Goal: Use online tool/utility: Utilize a website feature to perform a specific function

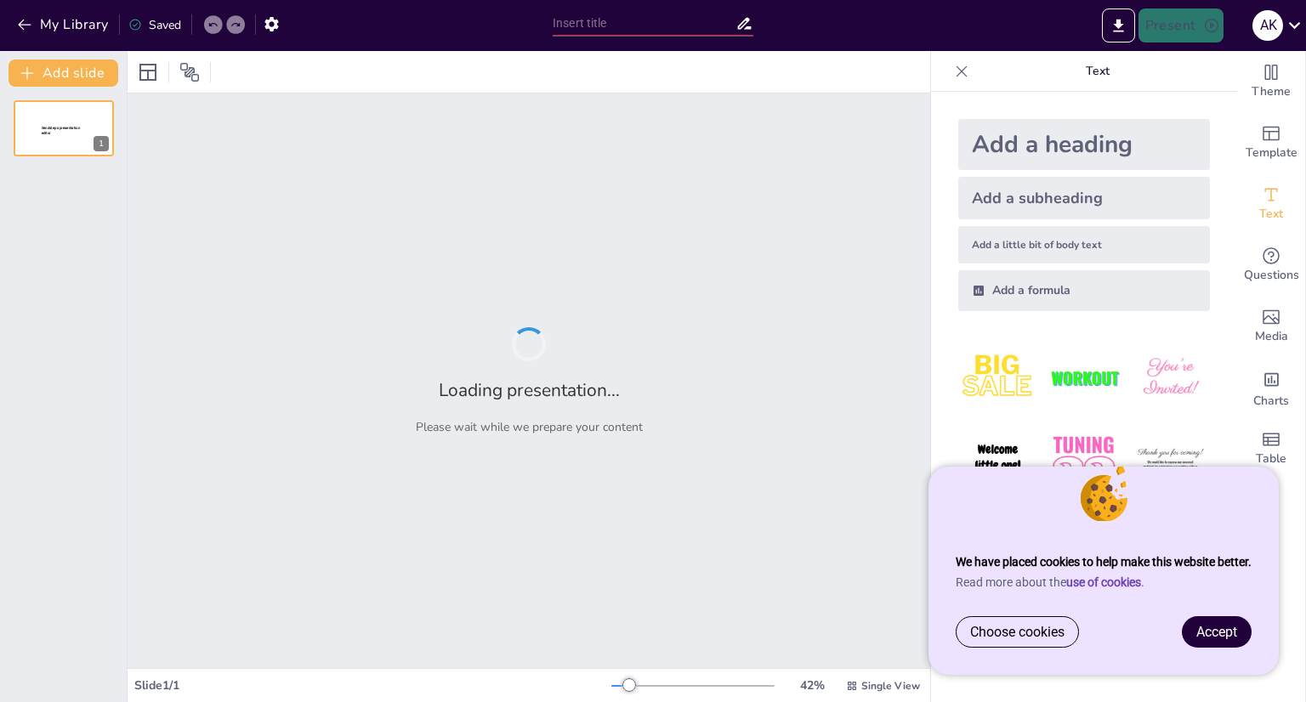
type input "Научное Волшебство: Принципы Работы Исчезающих Чернил"
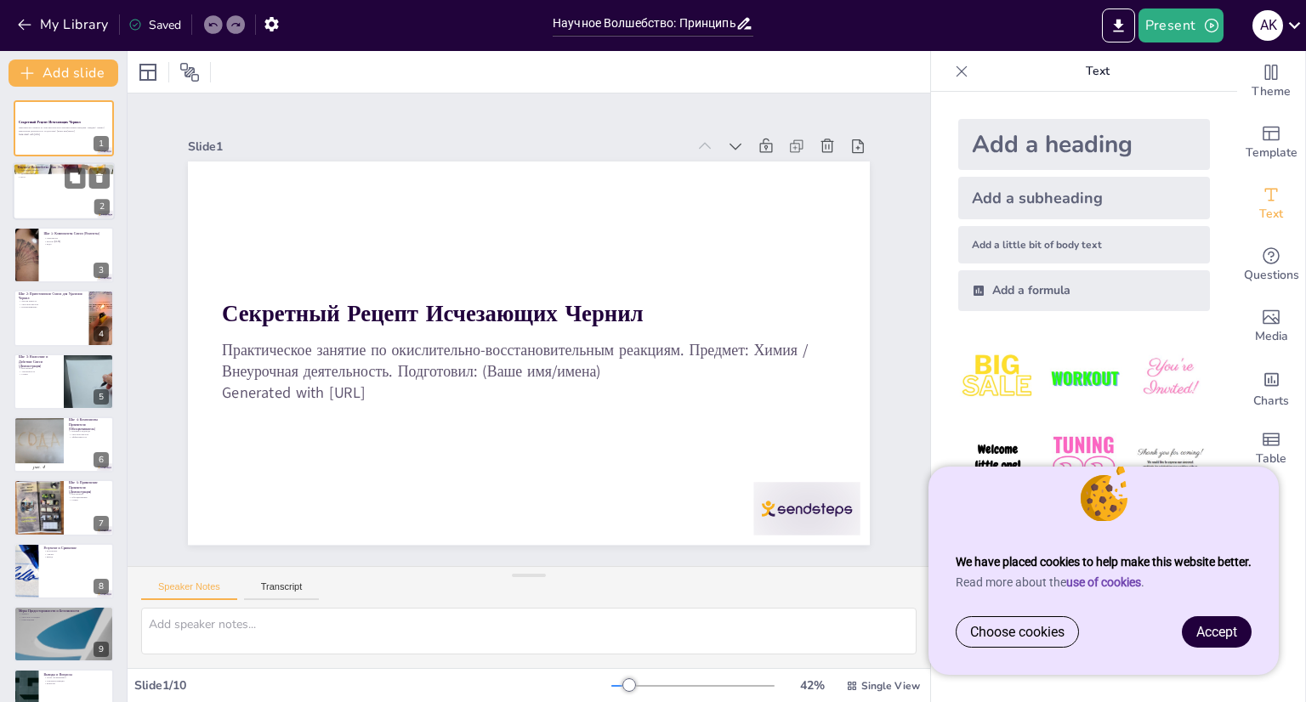
click at [77, 201] on div at bounding box center [64, 192] width 102 height 58
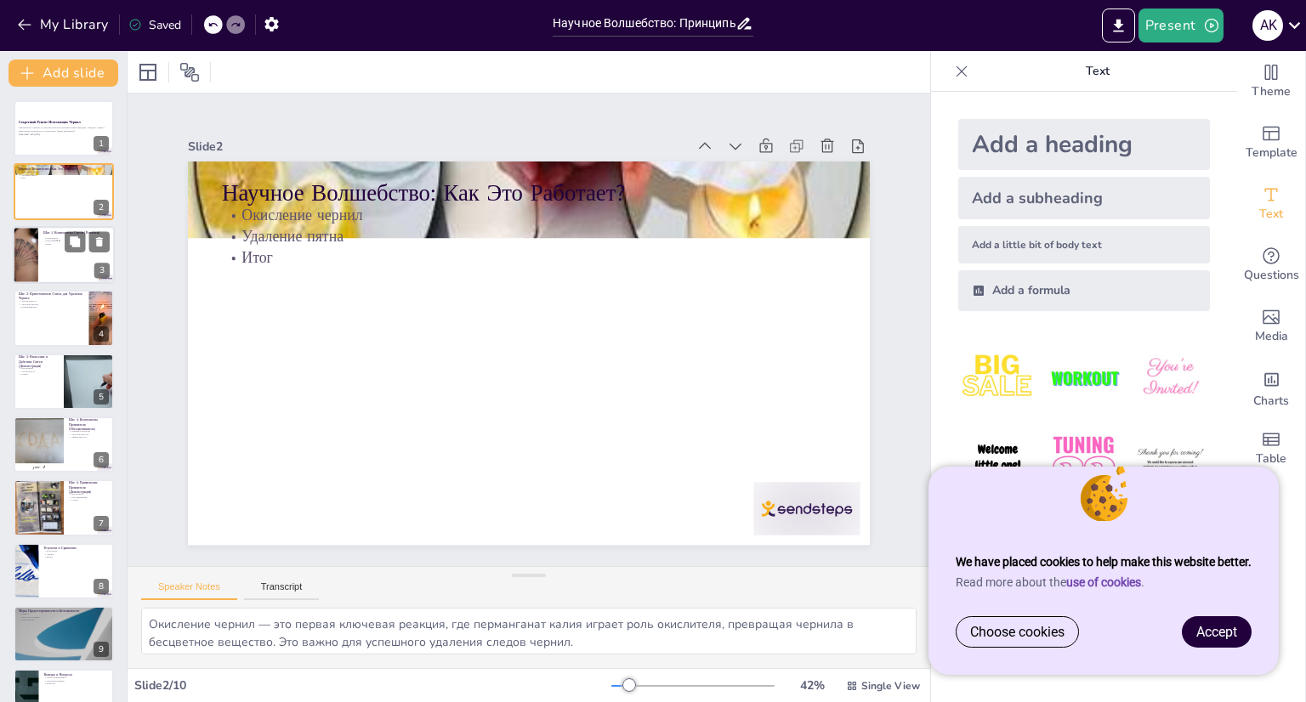
click at [60, 261] on div at bounding box center [64, 255] width 102 height 58
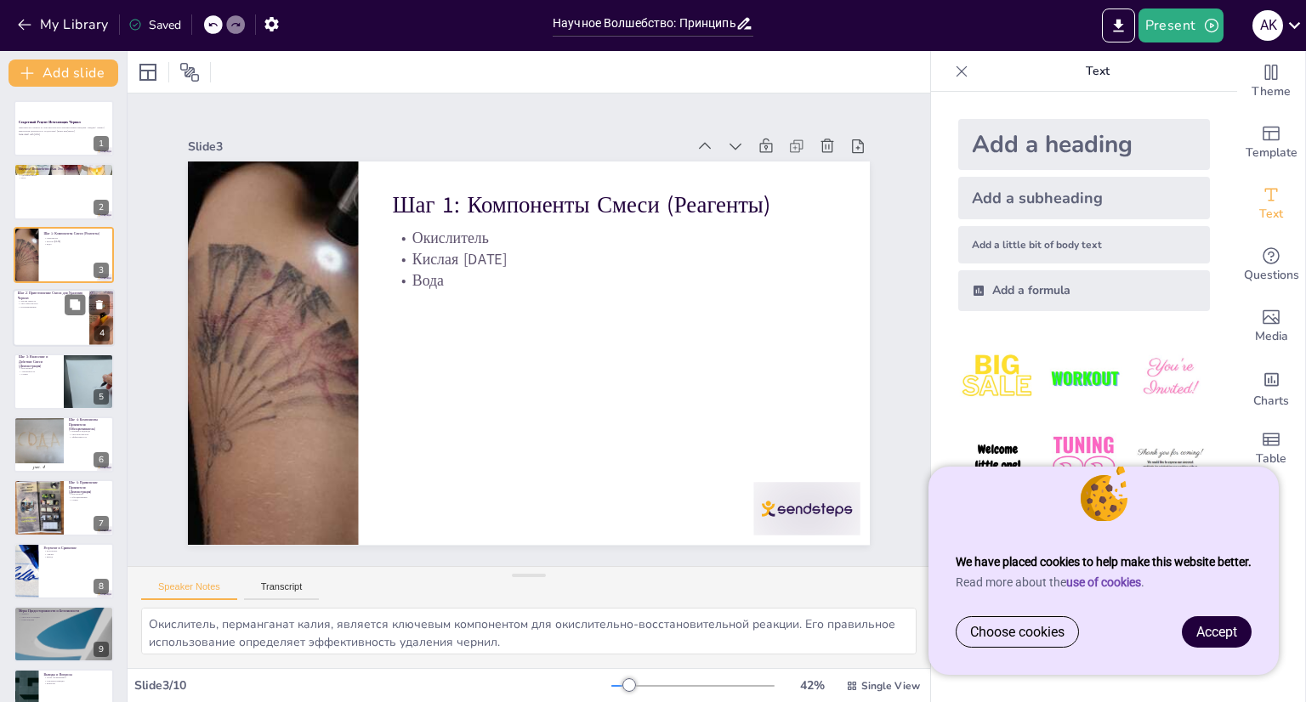
click at [34, 337] on div at bounding box center [64, 318] width 102 height 58
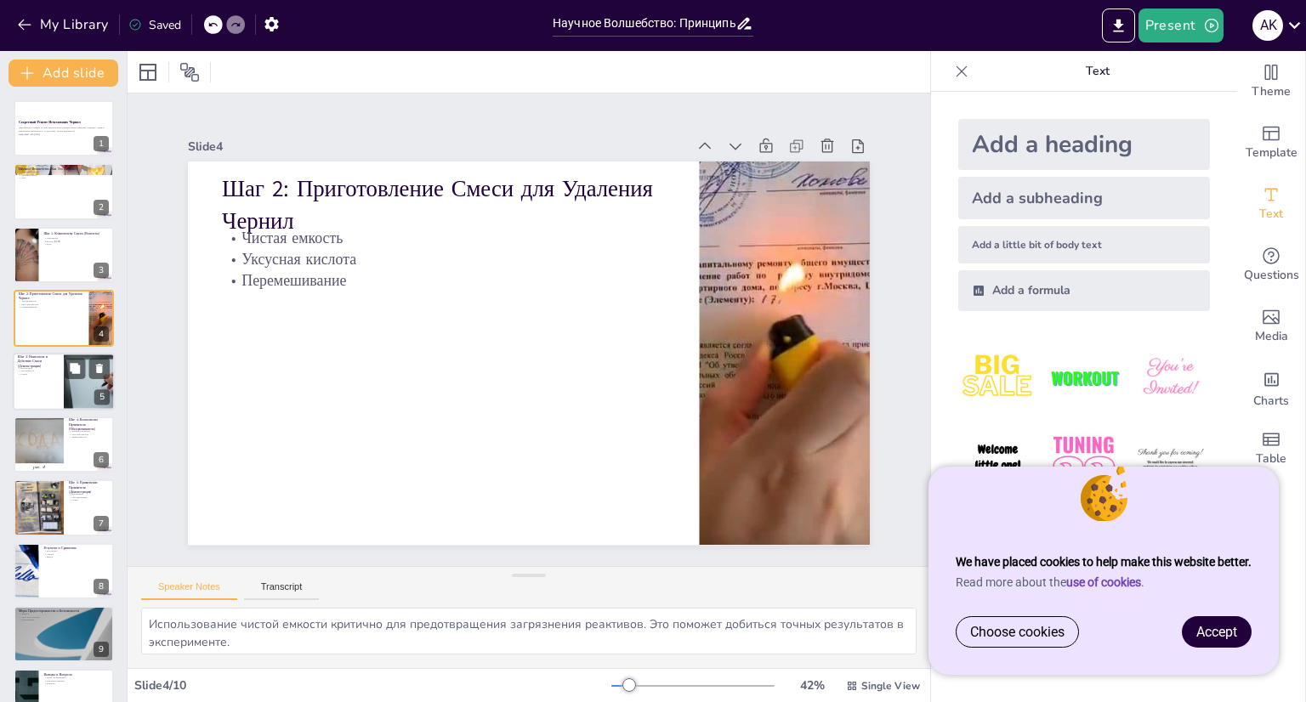
click at [54, 385] on div at bounding box center [64, 382] width 102 height 58
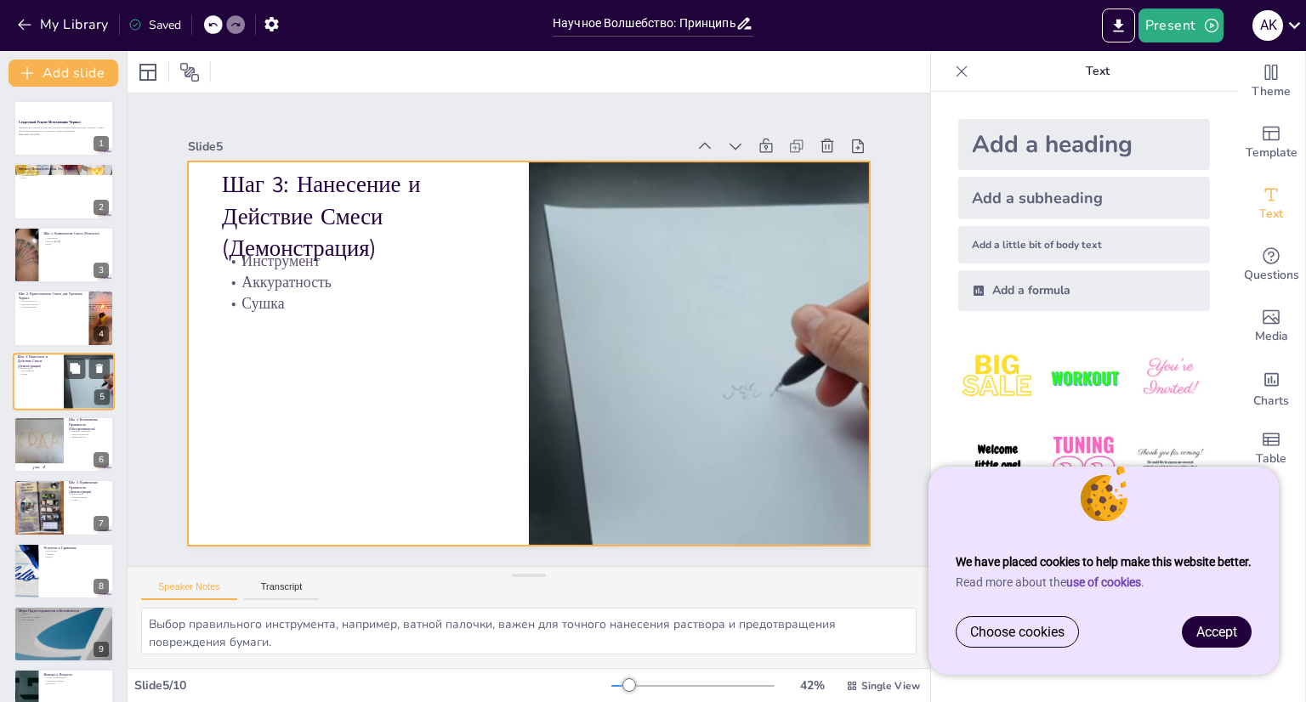
click at [48, 378] on div at bounding box center [64, 382] width 102 height 58
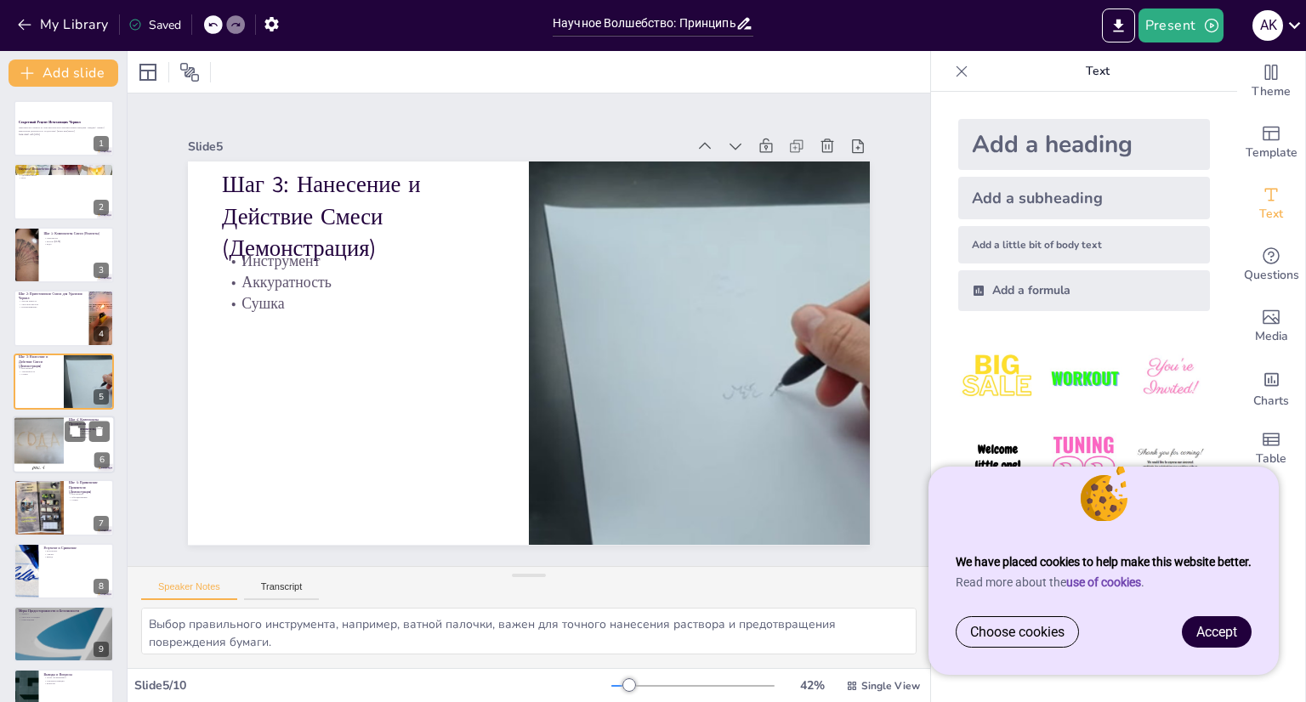
click at [48, 436] on div at bounding box center [37, 445] width 65 height 58
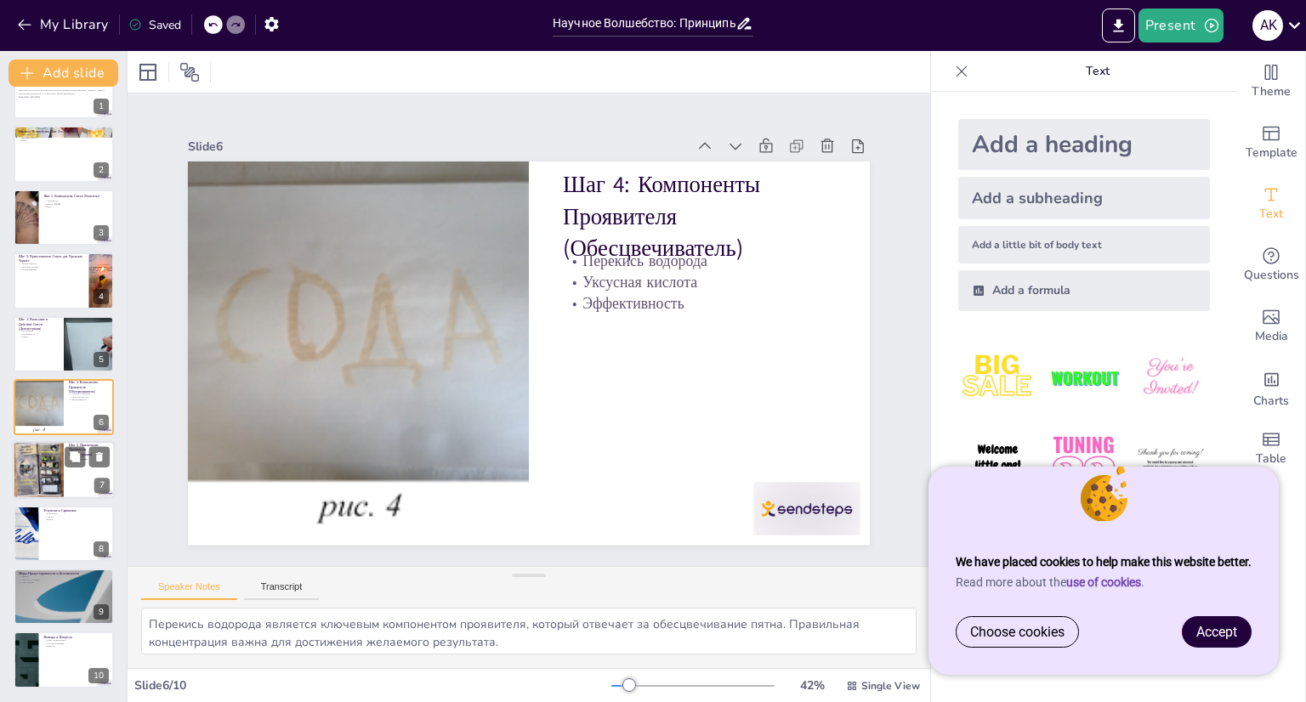
click at [54, 487] on div at bounding box center [38, 471] width 54 height 58
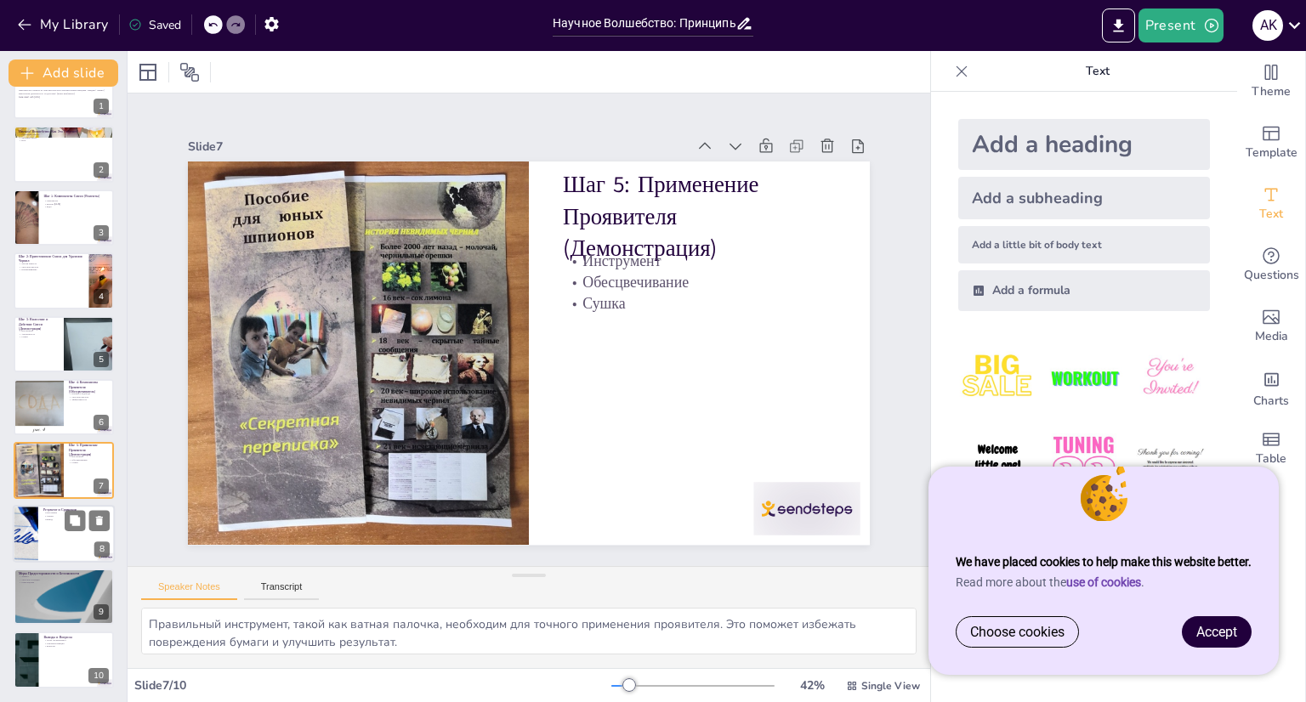
click at [56, 535] on div at bounding box center [64, 534] width 102 height 58
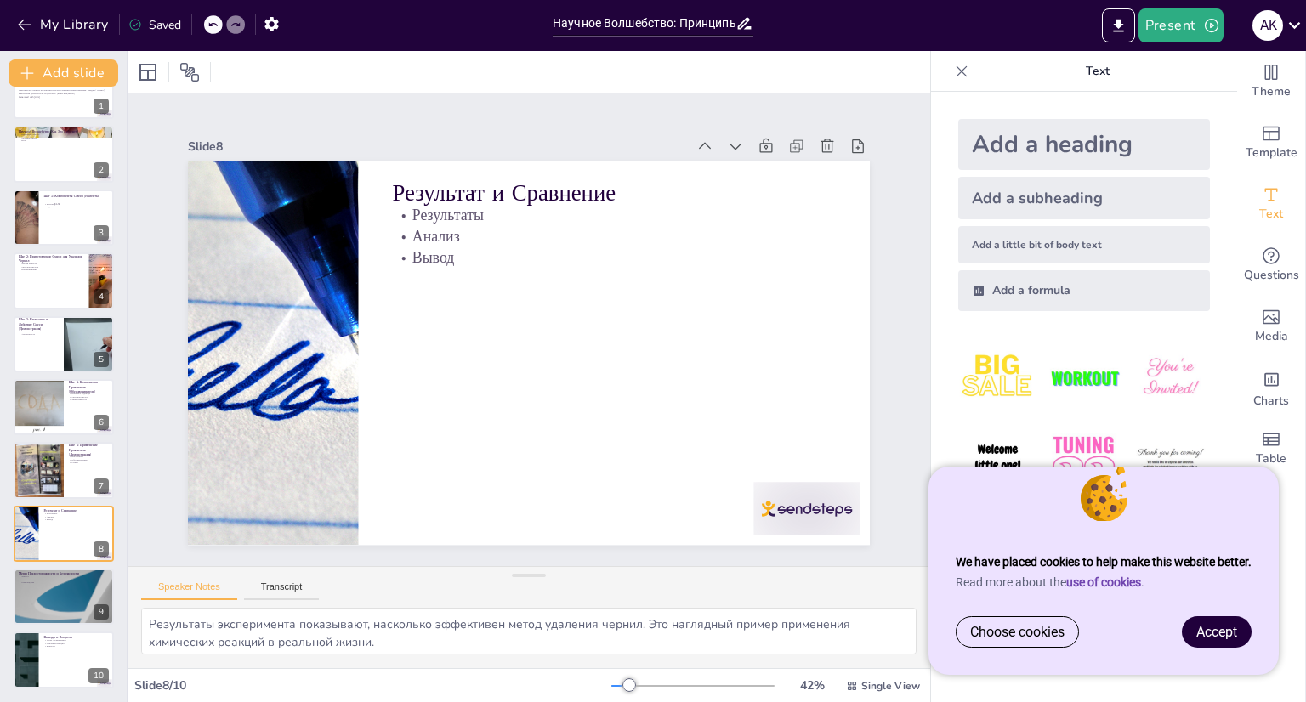
click at [71, 568] on div "Секретный Рецепт Исчезающих Чернил Практическое занятие по окислительно-восстан…" at bounding box center [63, 376] width 127 height 626
click at [78, 609] on div at bounding box center [64, 597] width 102 height 58
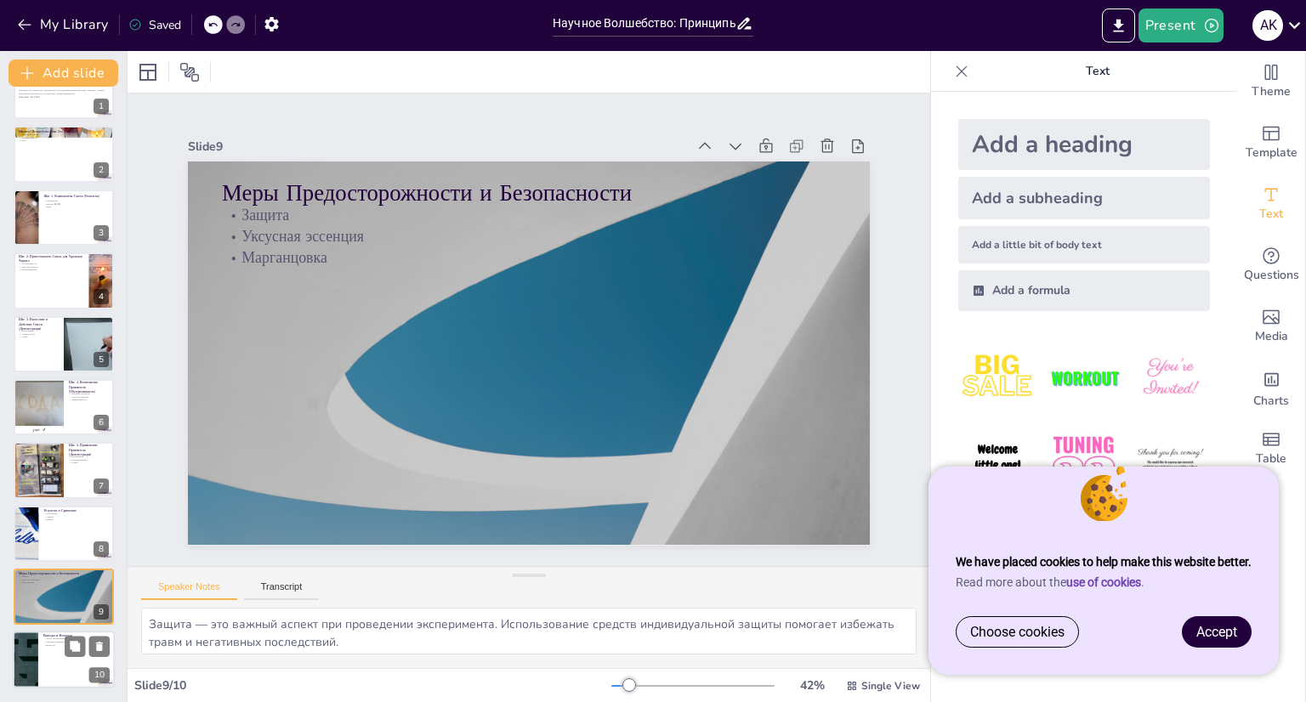
click at [68, 674] on div at bounding box center [64, 661] width 102 height 58
type textarea "Успех эксперимента показывает, что химические реакции могут быть использованы д…"
